Goal: Task Accomplishment & Management: Manage account settings

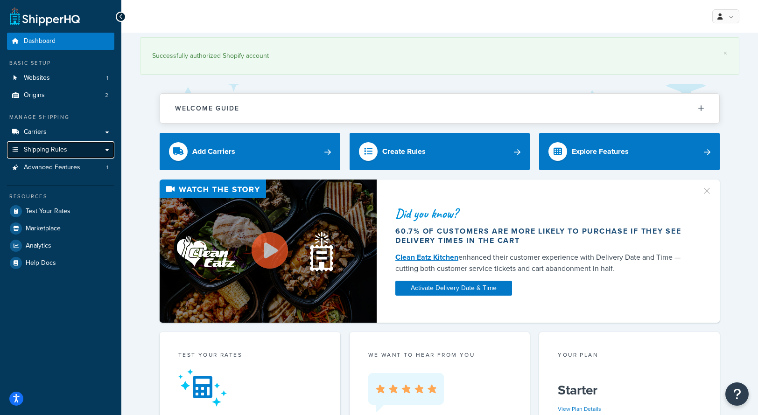
click at [34, 144] on link "Shipping Rules" at bounding box center [60, 149] width 107 height 17
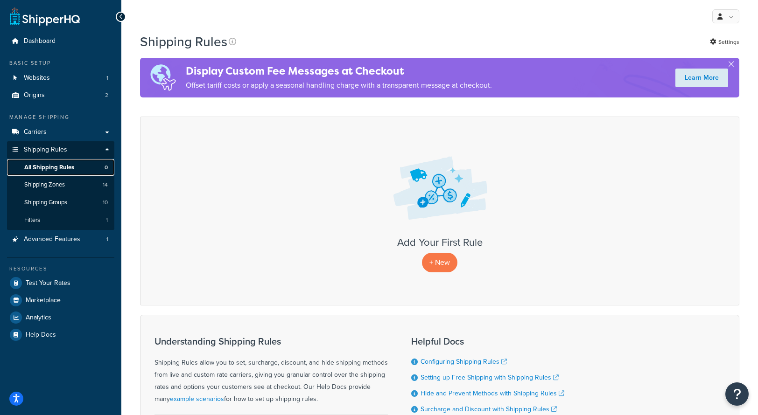
click at [38, 167] on span "All Shipping Rules" at bounding box center [49, 168] width 50 height 8
click at [41, 182] on span "Shipping Zones" at bounding box center [44, 185] width 41 height 8
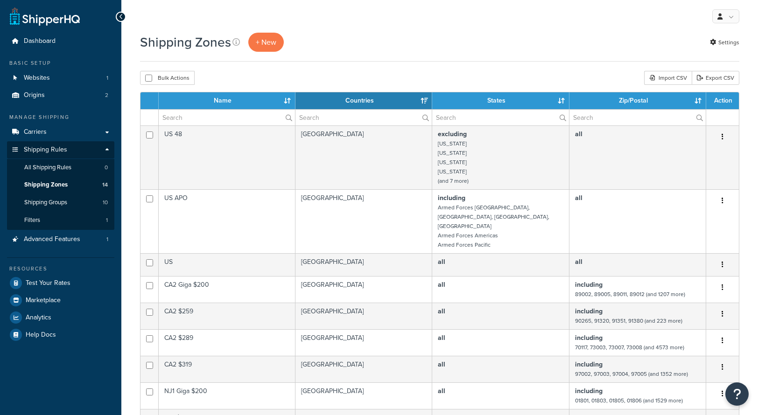
select select "15"
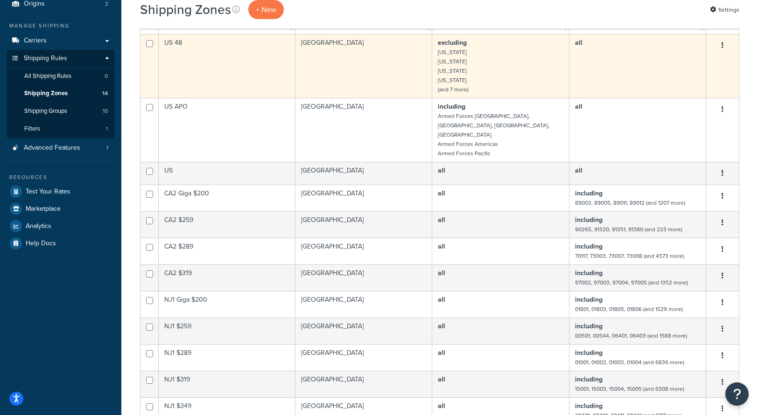
scroll to position [93, 0]
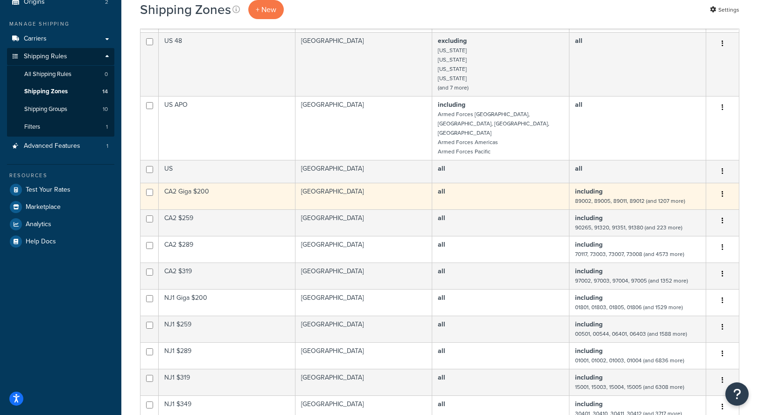
click at [243, 183] on td "CA2 Giga $200" at bounding box center [227, 196] width 137 height 27
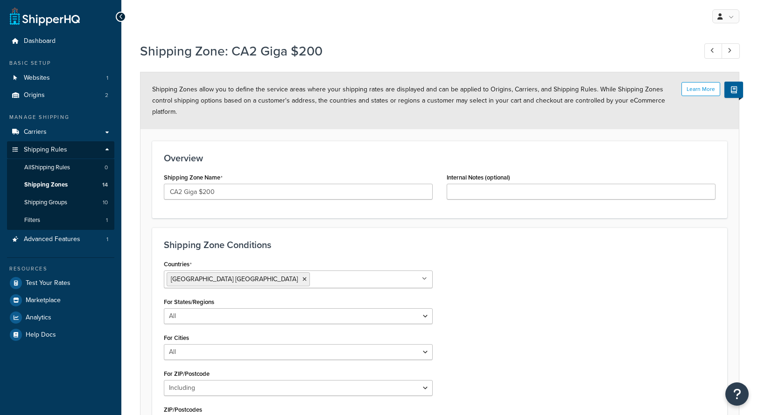
select select "including"
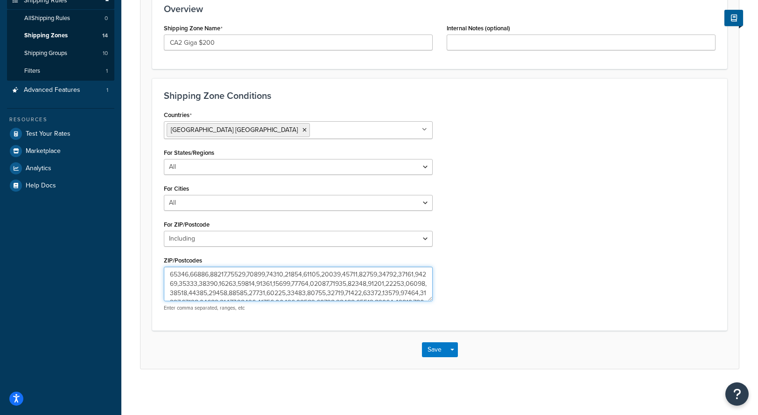
click at [236, 282] on textarea "ZIP/Postcodes" at bounding box center [298, 284] width 269 height 35
click at [521, 173] on div "Countries United States USA All Countries ALL Afghanistan AFG Albania ALB Alger…" at bounding box center [440, 213] width 566 height 210
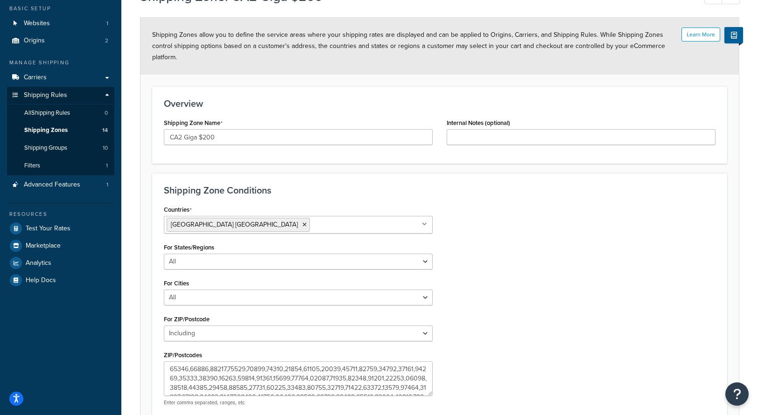
scroll to position [0, 0]
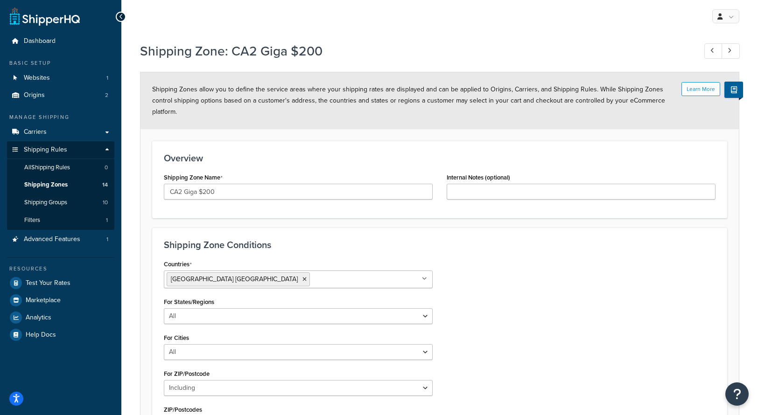
click at [123, 15] on div at bounding box center [121, 17] width 10 height 10
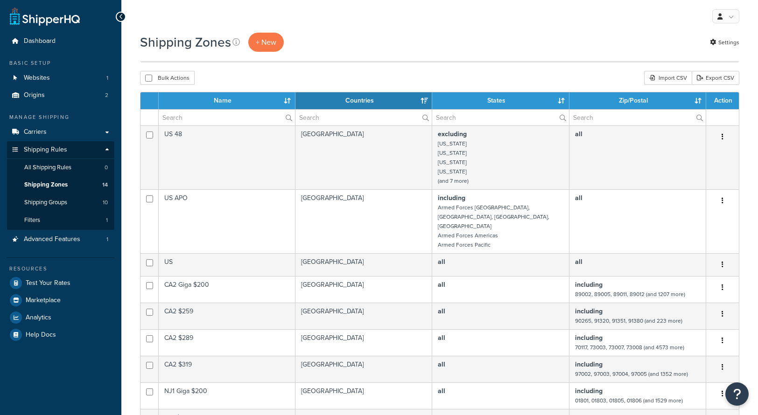
select select "15"
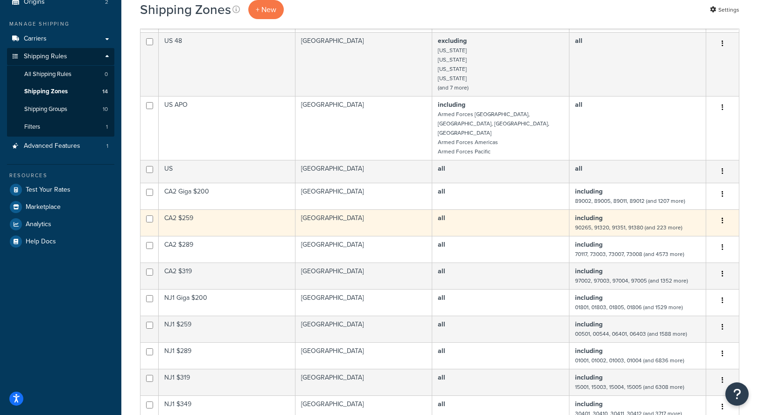
click at [196, 210] on td "CA2 $259" at bounding box center [227, 223] width 137 height 27
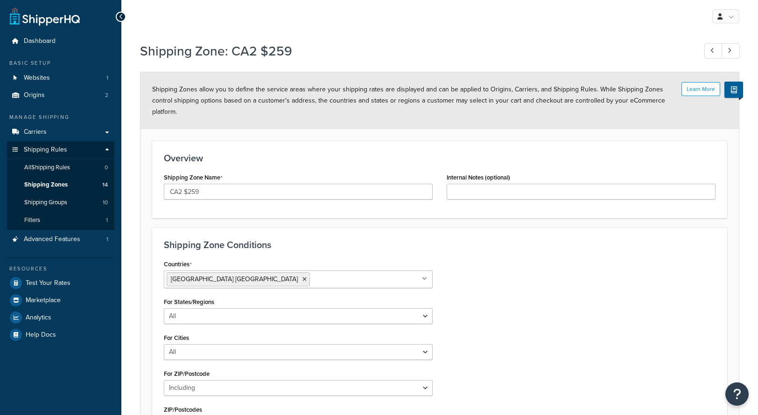
select select "including"
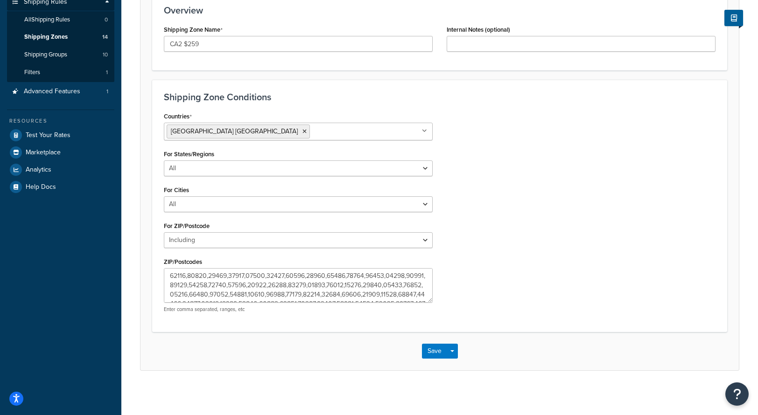
scroll to position [149, 0]
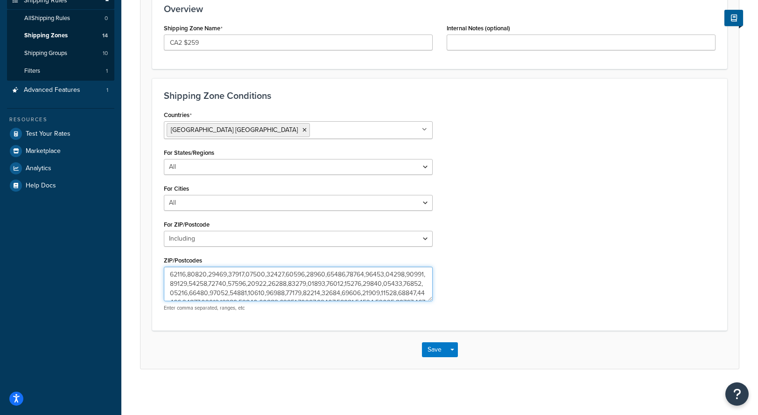
click at [247, 285] on textarea "ZIP/Postcodes" at bounding box center [298, 284] width 269 height 35
click at [505, 225] on div "Countries United States USA All Countries ALL Afghanistan AFG Albania ALB Alger…" at bounding box center [440, 213] width 566 height 210
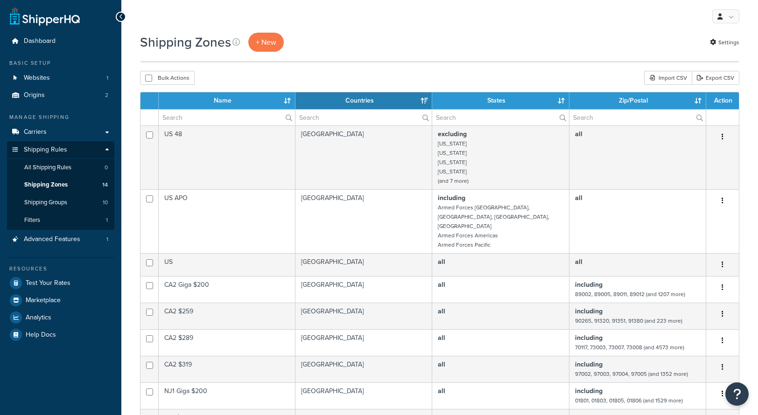
select select "15"
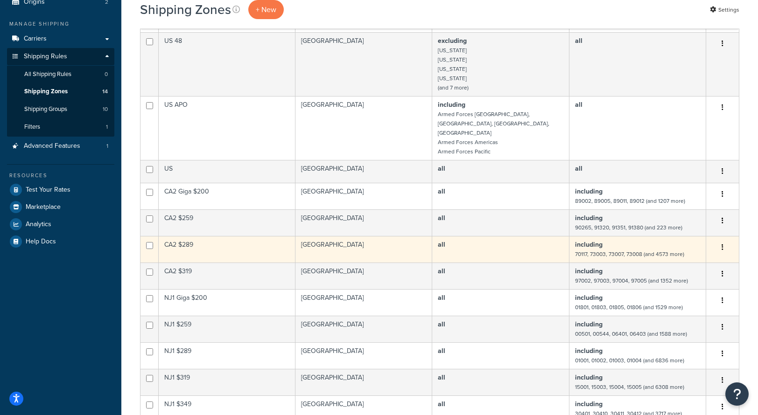
click at [188, 236] on td "CA2 $289" at bounding box center [227, 249] width 137 height 27
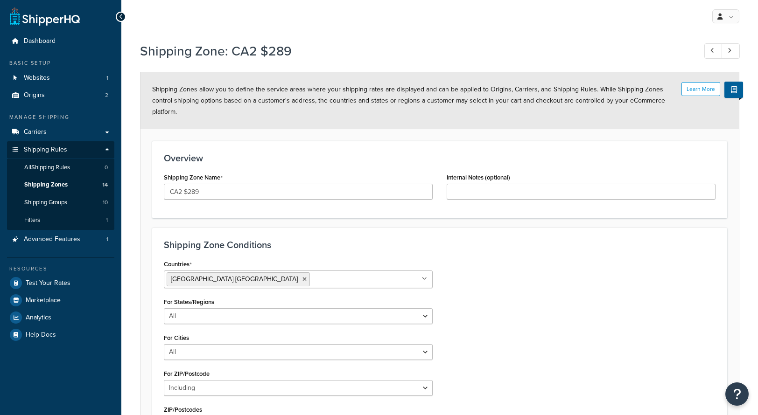
select select "including"
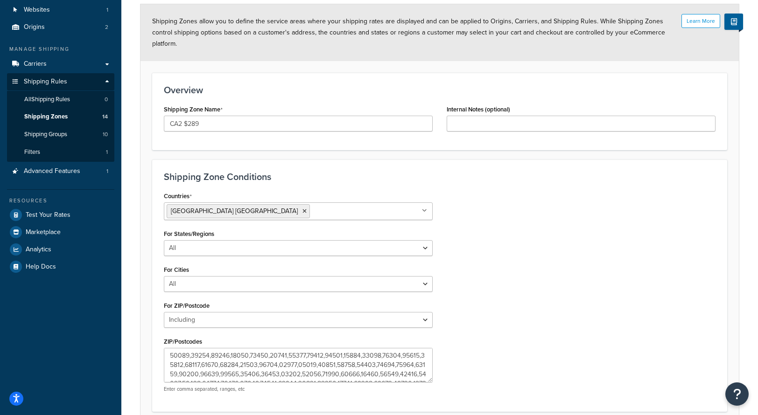
scroll to position [149, 0]
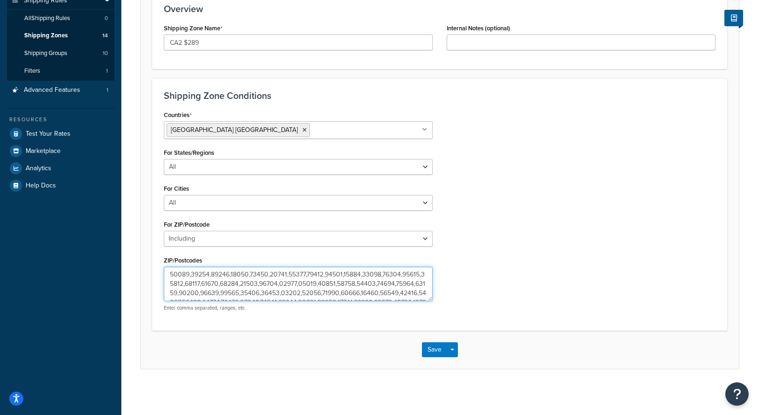
click at [269, 281] on textarea "ZIP/Postcodes" at bounding box center [298, 284] width 269 height 35
click at [547, 267] on div "Countries United States USA All Countries ALL Afghanistan AFG Albania ALB Alger…" at bounding box center [440, 213] width 566 height 210
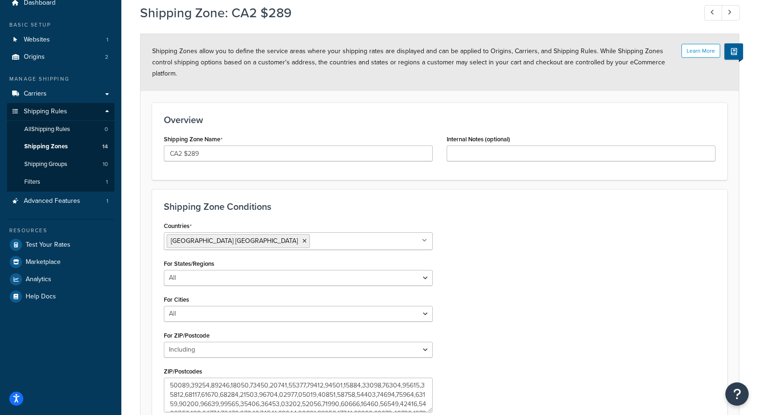
scroll to position [0, 0]
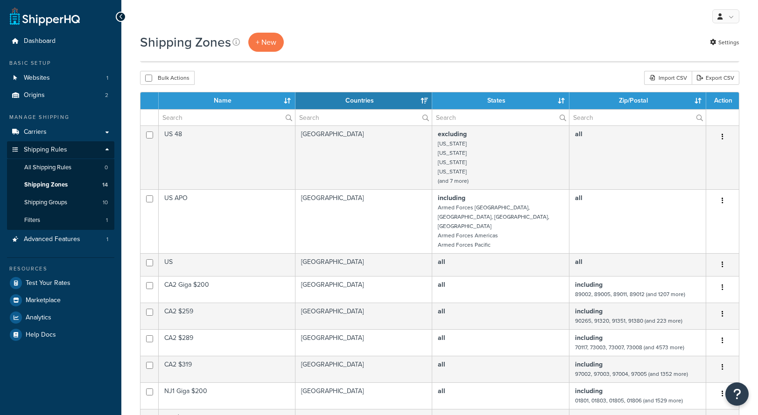
select select "15"
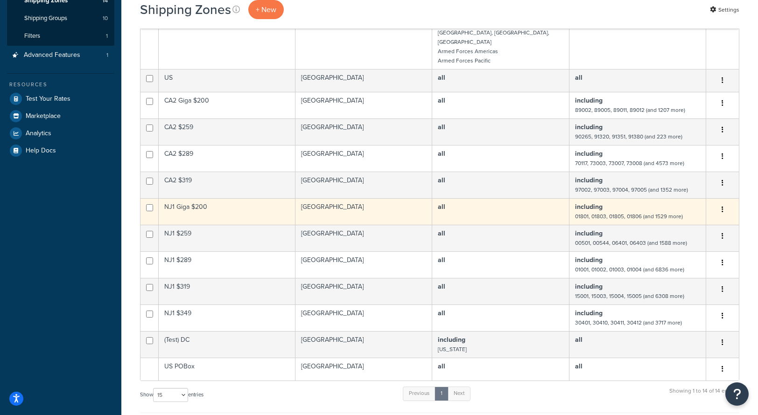
scroll to position [187, 0]
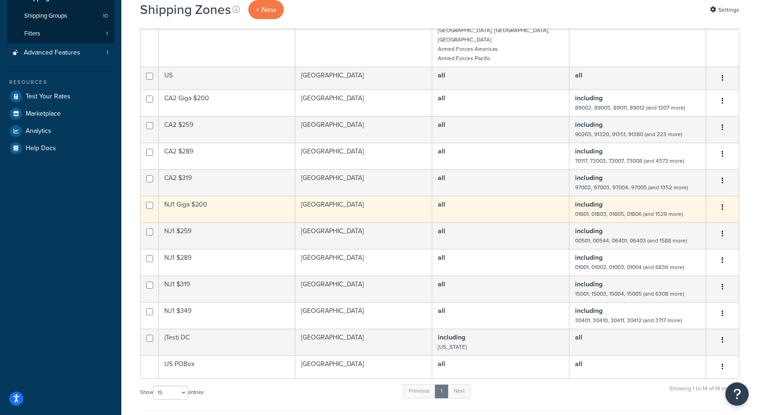
click at [190, 196] on td "NJ1 Giga $200" at bounding box center [227, 209] width 137 height 27
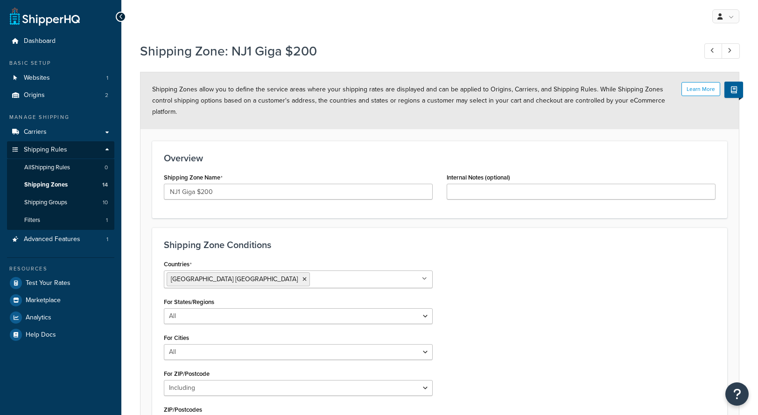
select select "including"
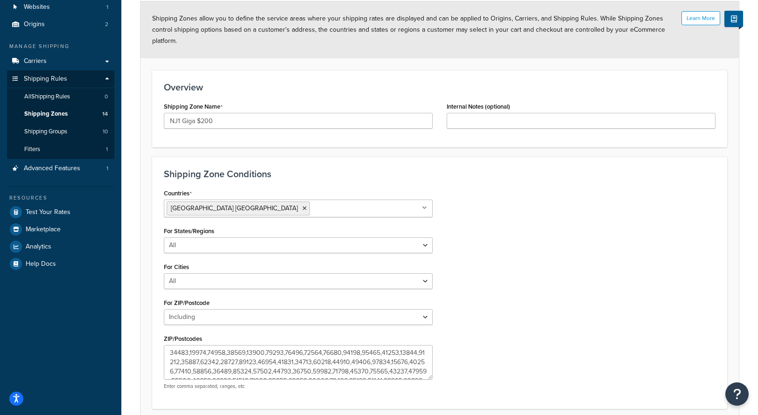
scroll to position [149, 0]
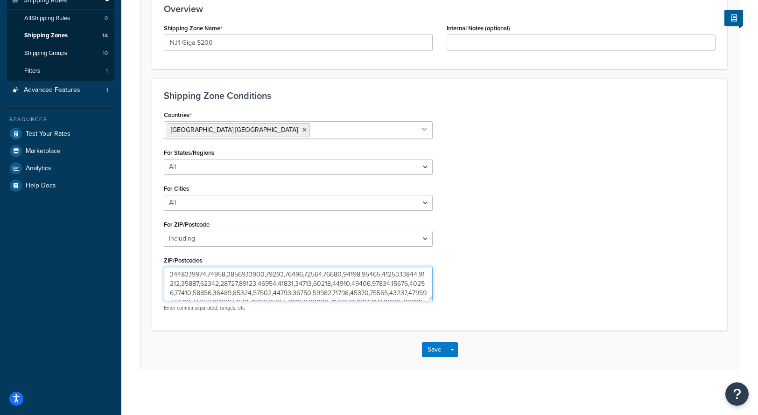
click at [252, 279] on textarea "ZIP/Postcodes" at bounding box center [298, 284] width 269 height 35
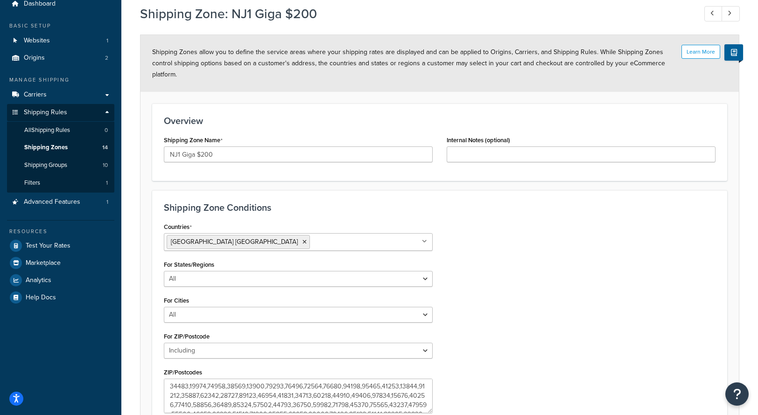
scroll to position [0, 0]
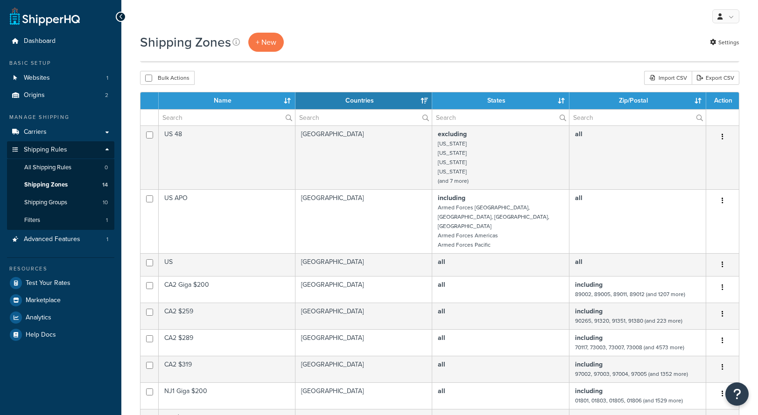
select select "15"
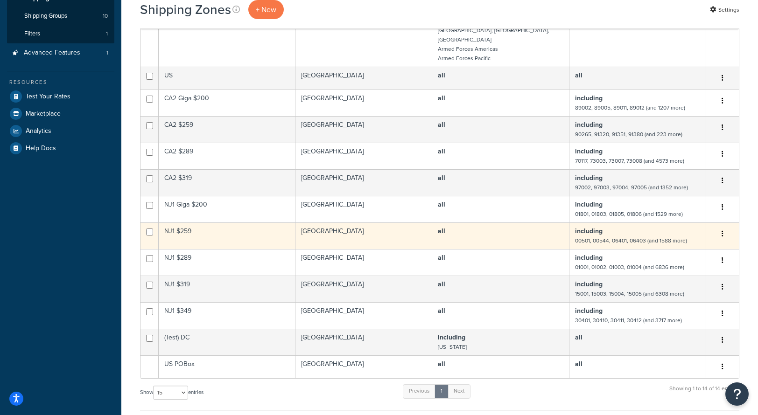
click at [186, 223] on td "NJ1 $259" at bounding box center [227, 236] width 137 height 27
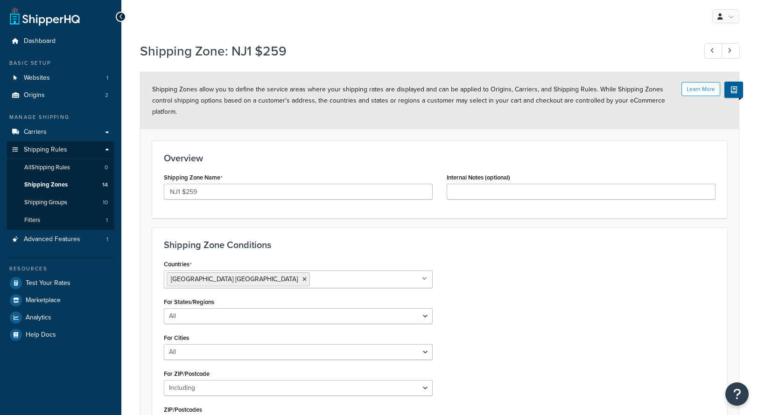
select select "including"
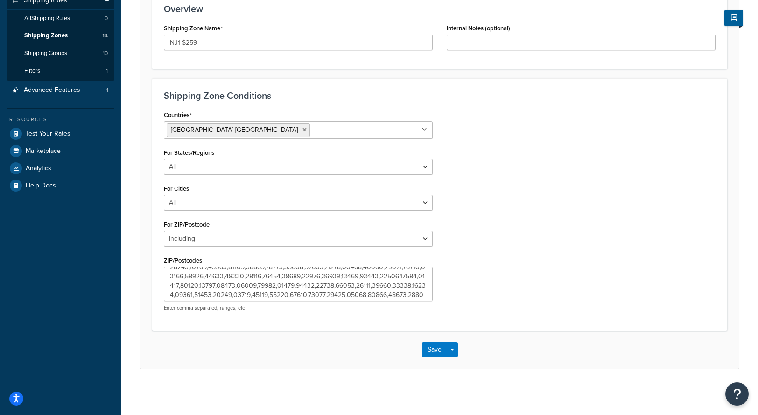
scroll to position [280, 0]
click at [285, 288] on textarea "ZIP/Postcodes" at bounding box center [298, 284] width 269 height 35
click at [285, 287] on textarea "ZIP/Postcodes" at bounding box center [298, 284] width 269 height 35
click at [503, 275] on div "Countries United States USA All Countries ALL Afghanistan AFG Albania ALB Alger…" at bounding box center [440, 213] width 566 height 210
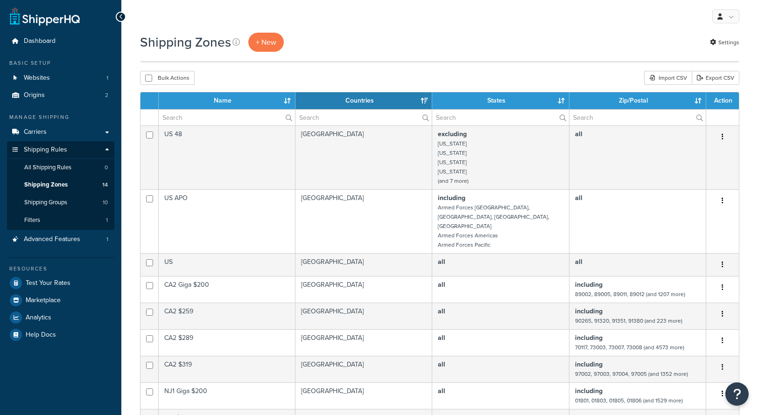
select select "15"
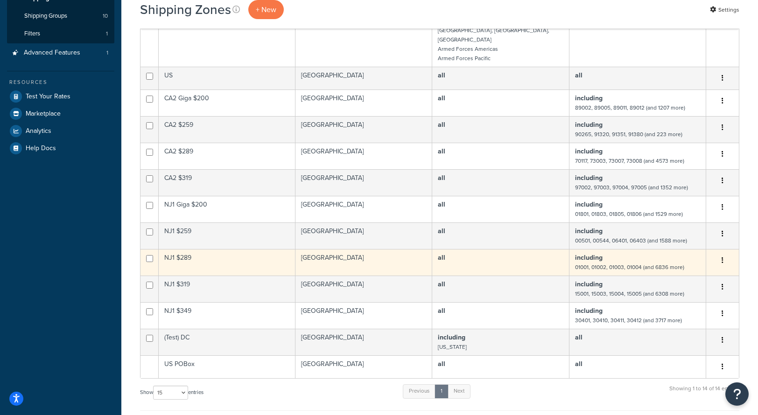
click at [183, 249] on td "NJ1 $289" at bounding box center [227, 262] width 137 height 27
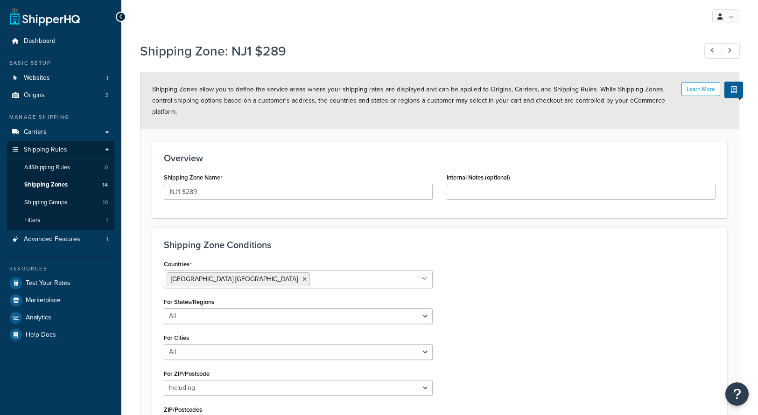
select select "including"
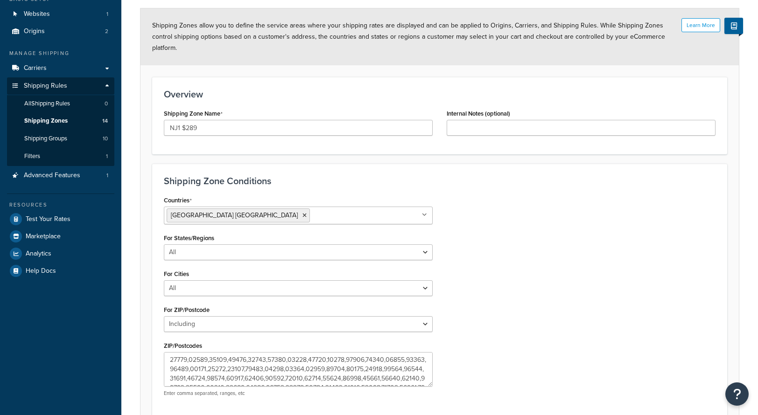
scroll to position [149, 0]
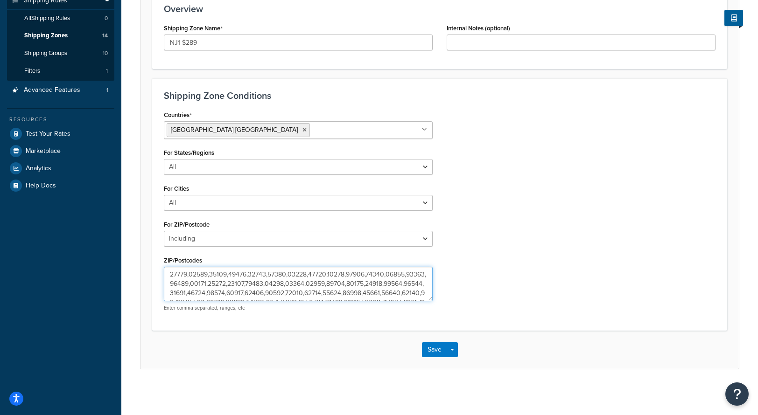
click at [221, 287] on textarea "ZIP/Postcodes" at bounding box center [298, 284] width 269 height 35
click at [571, 286] on div "Countries [GEOGRAPHIC_DATA] [GEOGRAPHIC_DATA] All Countries ALL [GEOGRAPHIC_DAT…" at bounding box center [440, 213] width 566 height 210
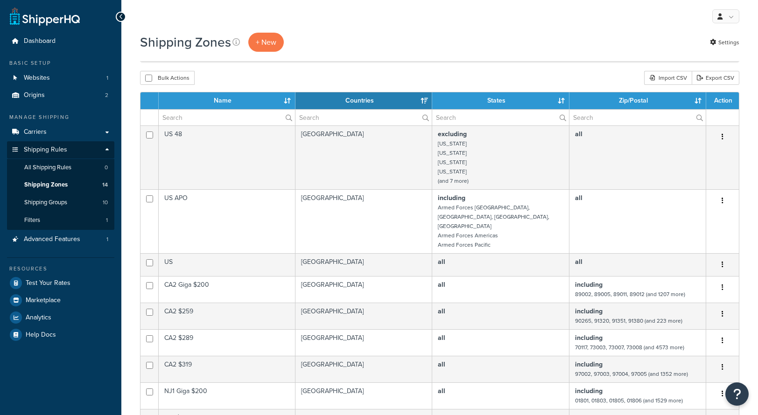
select select "15"
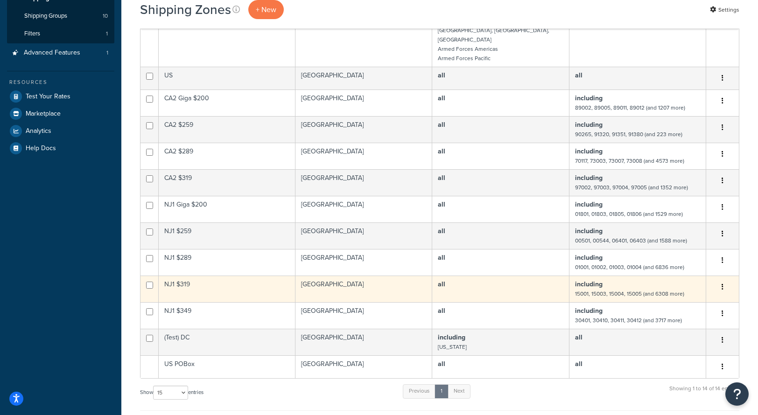
click at [179, 276] on td "NJ1 $319" at bounding box center [227, 289] width 137 height 27
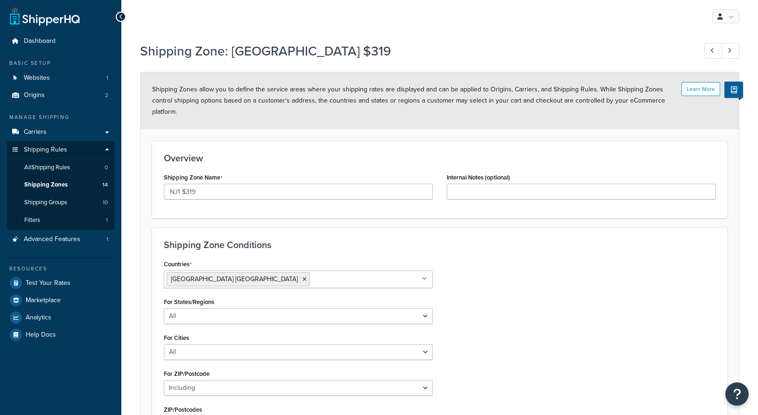
select select "including"
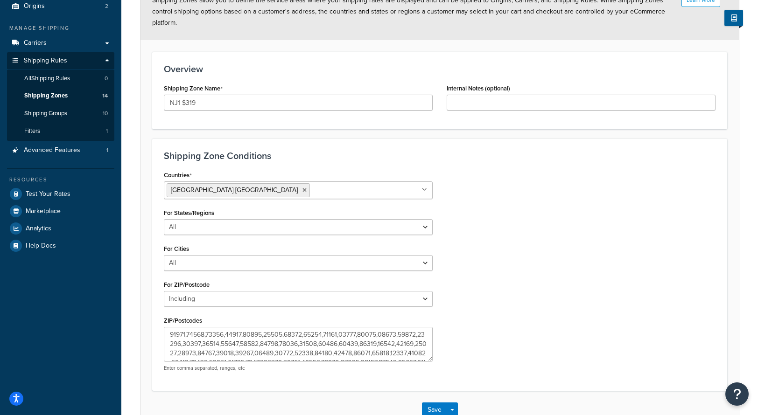
scroll to position [149, 0]
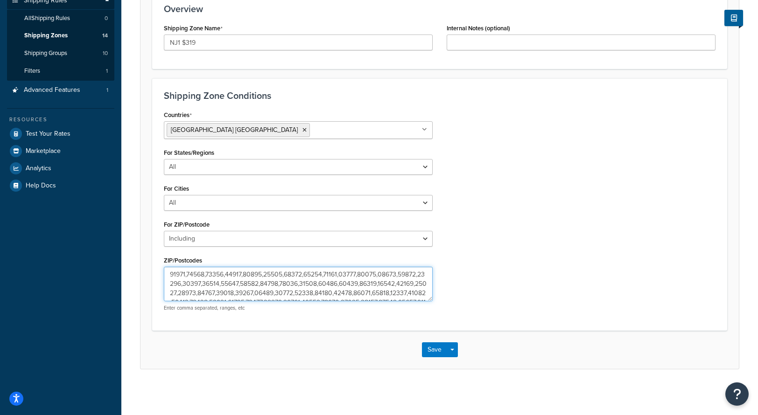
click at [295, 288] on textarea "ZIP/Postcodes" at bounding box center [298, 284] width 269 height 35
click at [567, 266] on div "Countries [GEOGRAPHIC_DATA] [GEOGRAPHIC_DATA] All Countries ALL [GEOGRAPHIC_DAT…" at bounding box center [440, 213] width 566 height 210
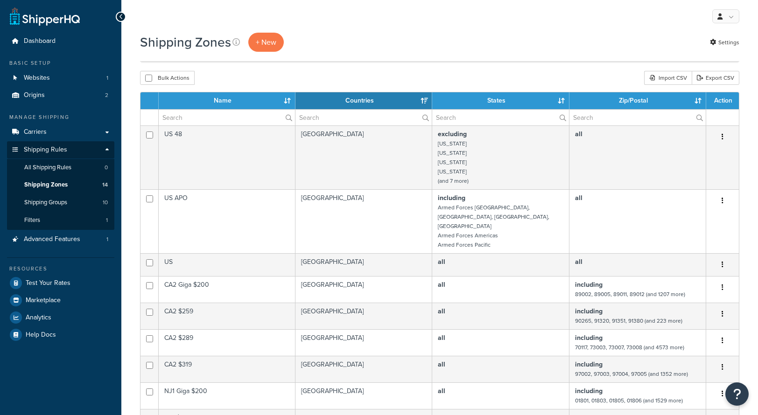
select select "15"
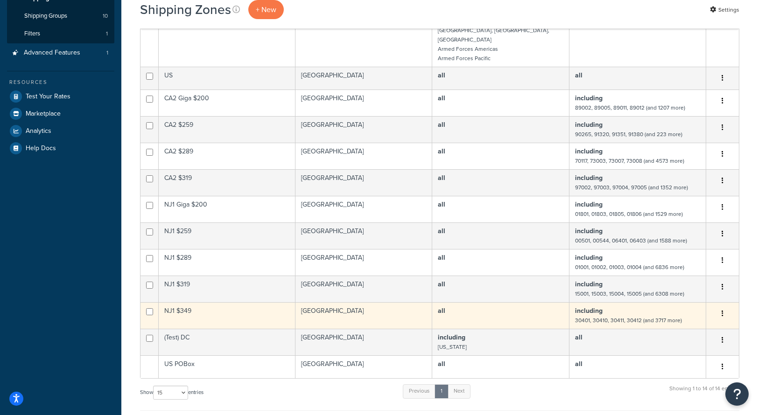
click at [177, 302] on td "NJ1 $349" at bounding box center [227, 315] width 137 height 27
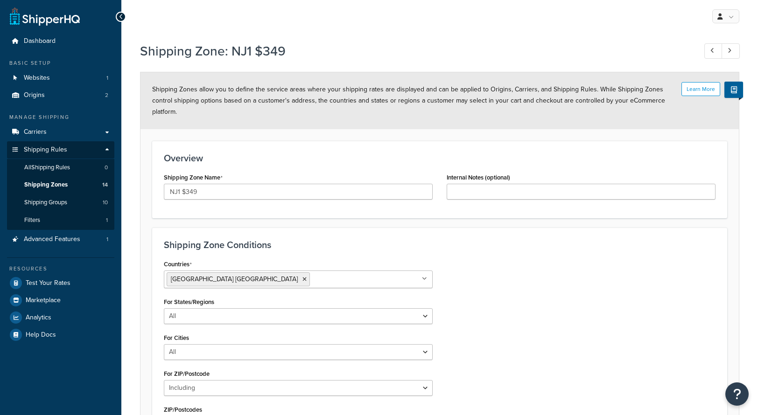
select select "including"
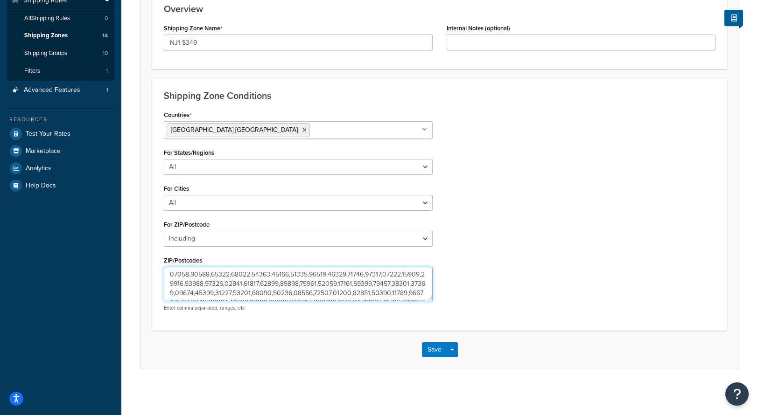
click at [191, 297] on textarea "ZIP/Postcodes" at bounding box center [298, 284] width 269 height 35
drag, startPoint x: 516, startPoint y: 216, endPoint x: 474, endPoint y: 188, distance: 50.1
click at [516, 215] on div "Countries [GEOGRAPHIC_DATA] [GEOGRAPHIC_DATA] All Countries ALL [GEOGRAPHIC_DAT…" at bounding box center [440, 213] width 566 height 210
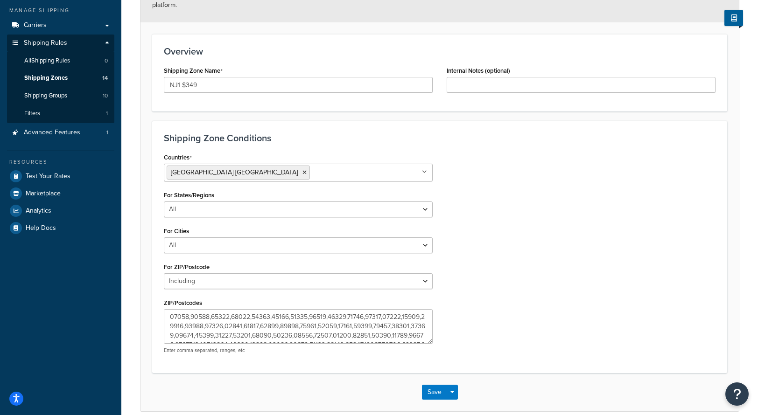
scroll to position [149, 0]
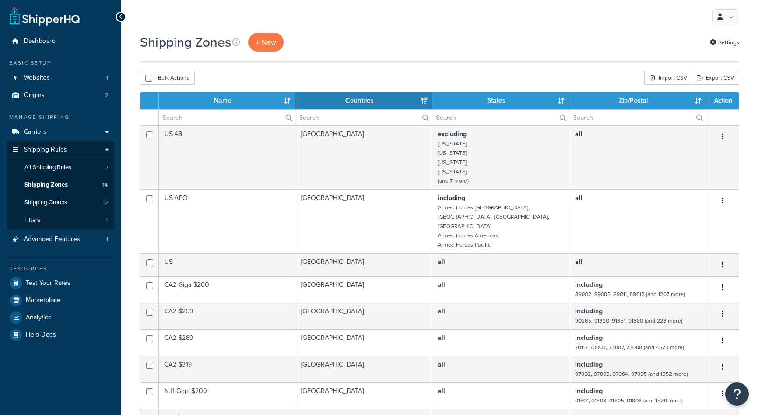
select select "15"
